Goal: Find specific page/section: Find specific page/section

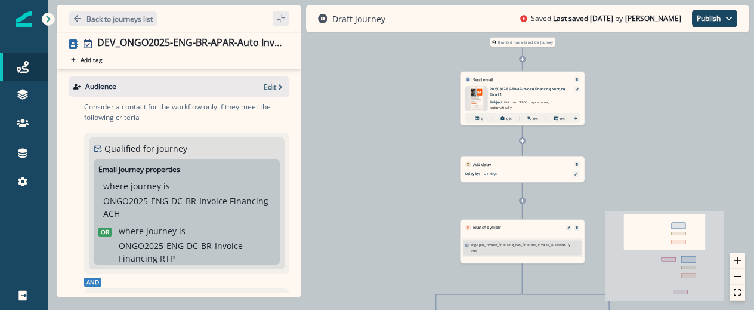
scroll to position [263, 0]
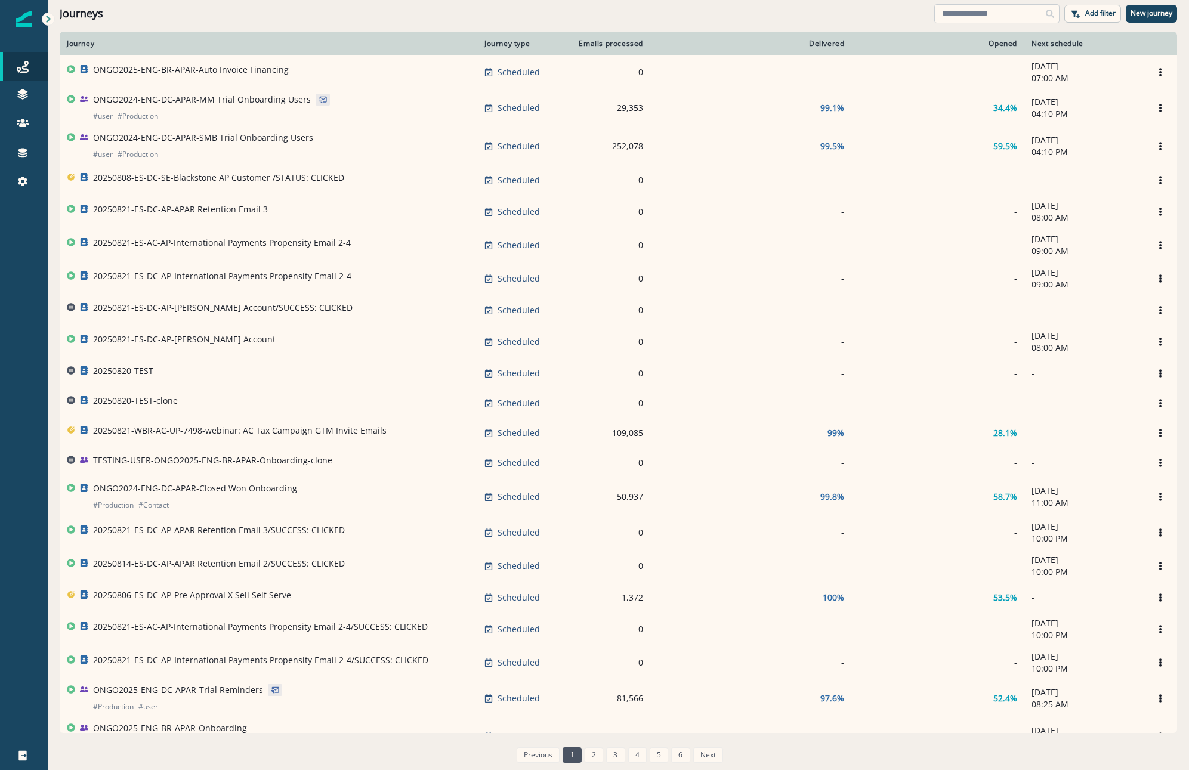
click at [948, 14] on input at bounding box center [996, 13] width 125 height 19
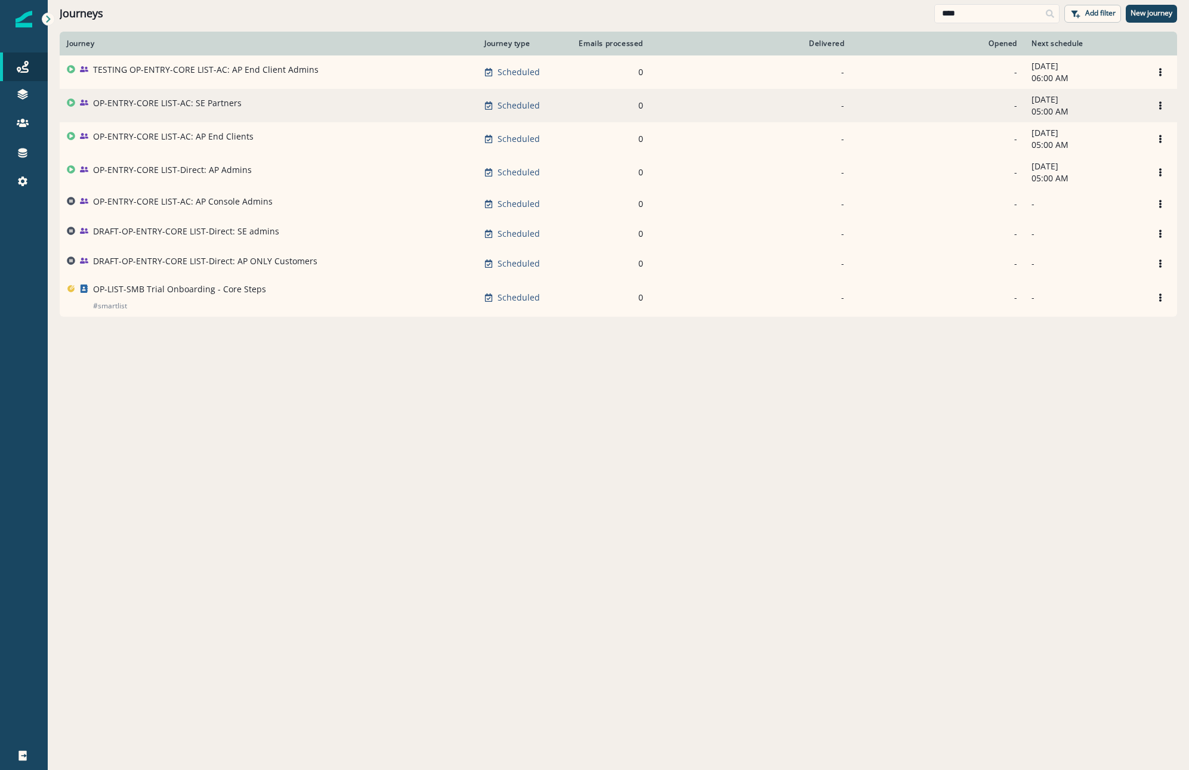
type input "****"
click at [191, 109] on p "OP-ENTRY-CORE LIST-AC: SE Partners" at bounding box center [167, 103] width 149 height 12
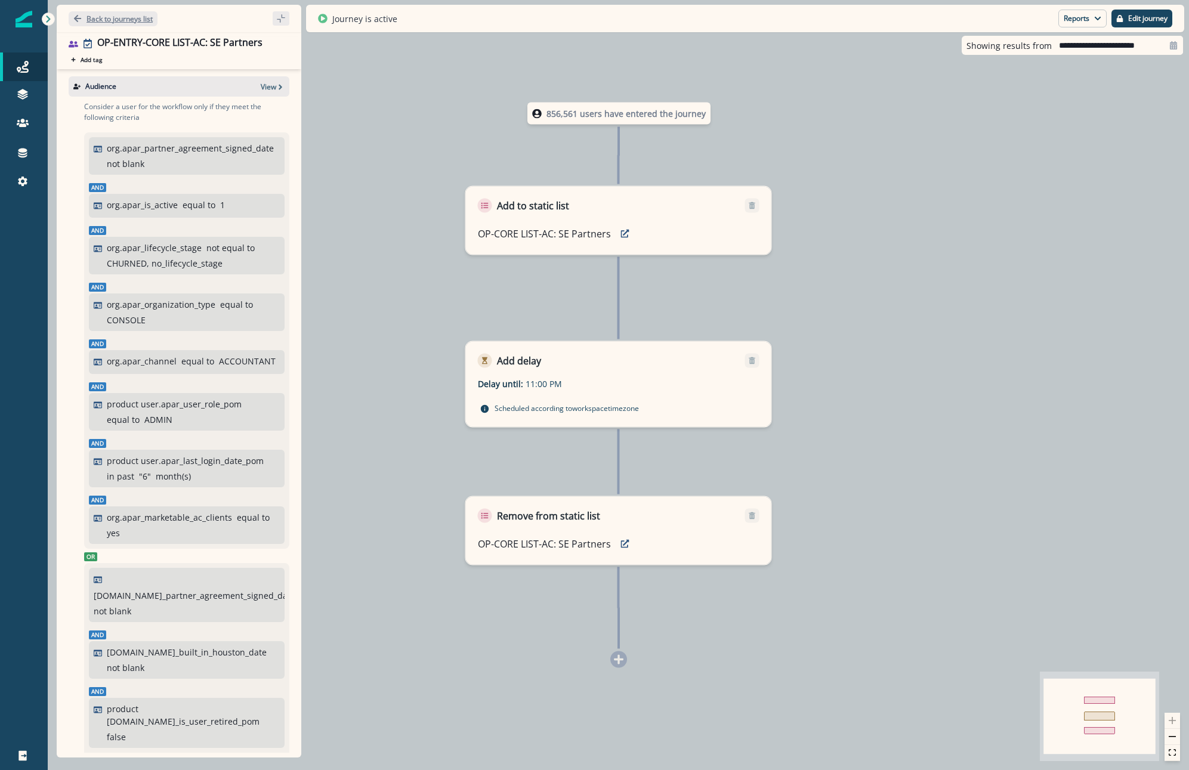
click at [131, 17] on p "Back to journeys list" at bounding box center [120, 19] width 66 height 10
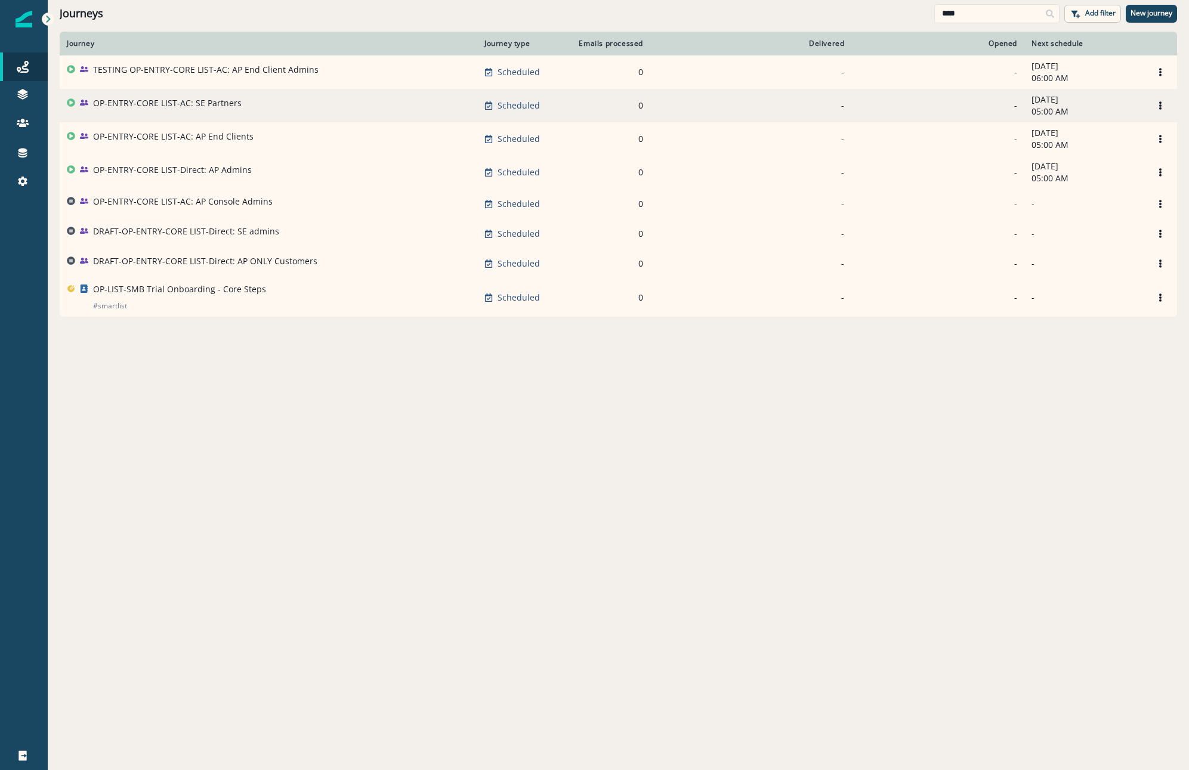
click at [237, 106] on p "OP-ENTRY-CORE LIST-AC: SE Partners" at bounding box center [167, 103] width 149 height 12
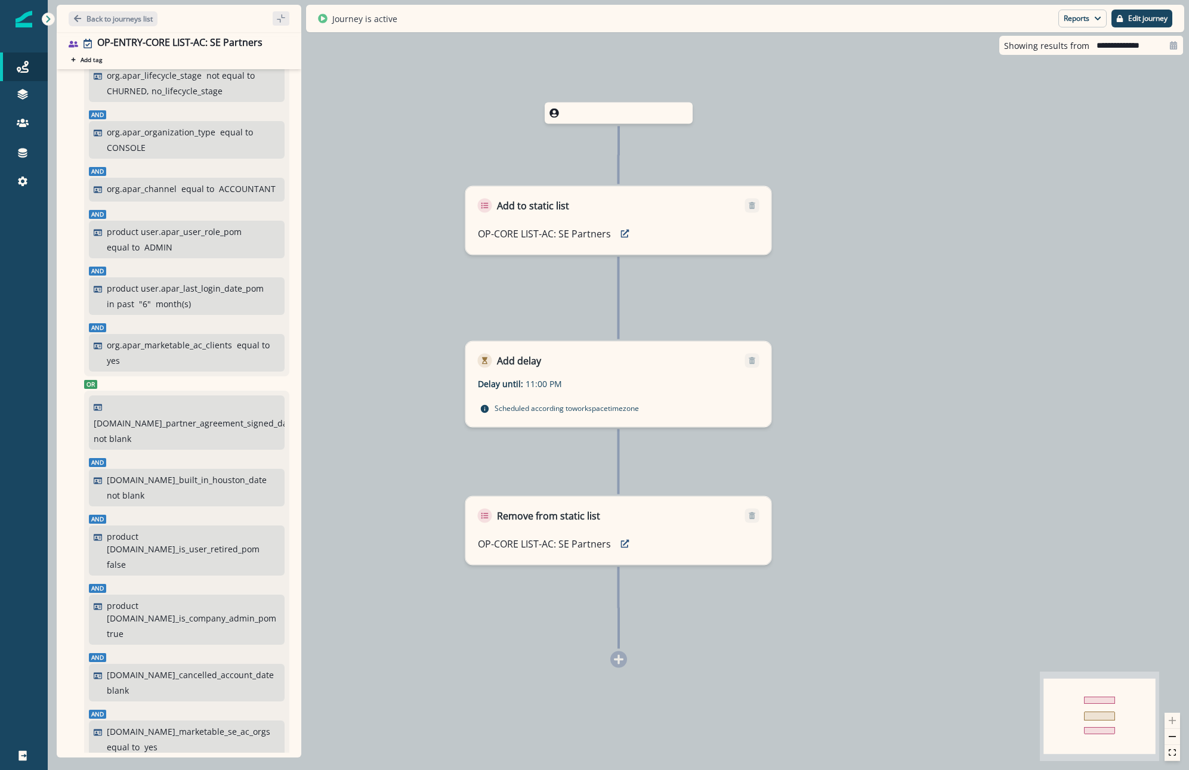
scroll to position [358, 0]
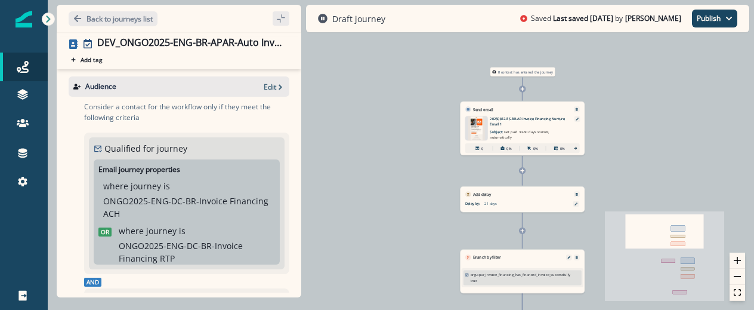
scroll to position [263, 0]
